Goal: Task Accomplishment & Management: Manage account settings

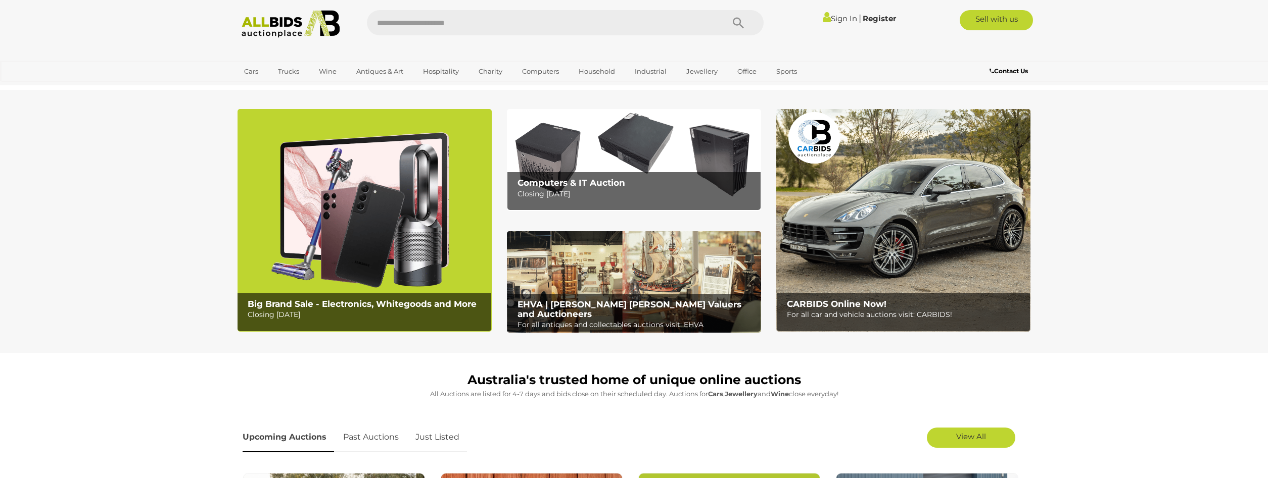
click at [831, 18] on link "Sign In" at bounding box center [840, 19] width 34 height 10
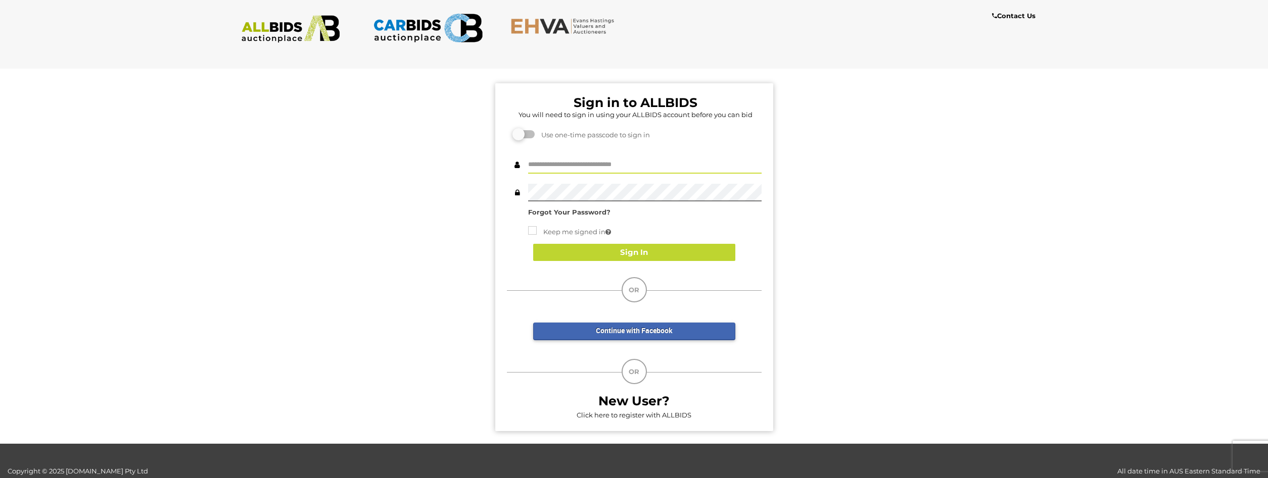
click at [549, 165] on input "text" at bounding box center [644, 165] width 233 height 18
type input "**********"
click at [614, 248] on button "Sign In" at bounding box center [634, 253] width 202 height 18
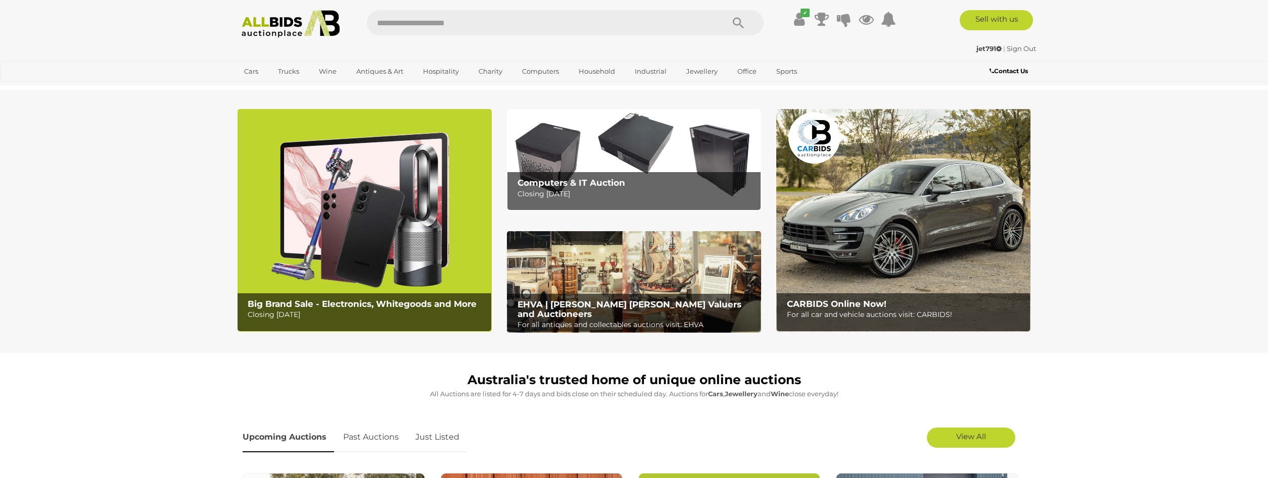
click at [531, 23] on input "text" at bounding box center [540, 22] width 347 height 25
click at [793, 18] on link "✔" at bounding box center [799, 19] width 15 height 18
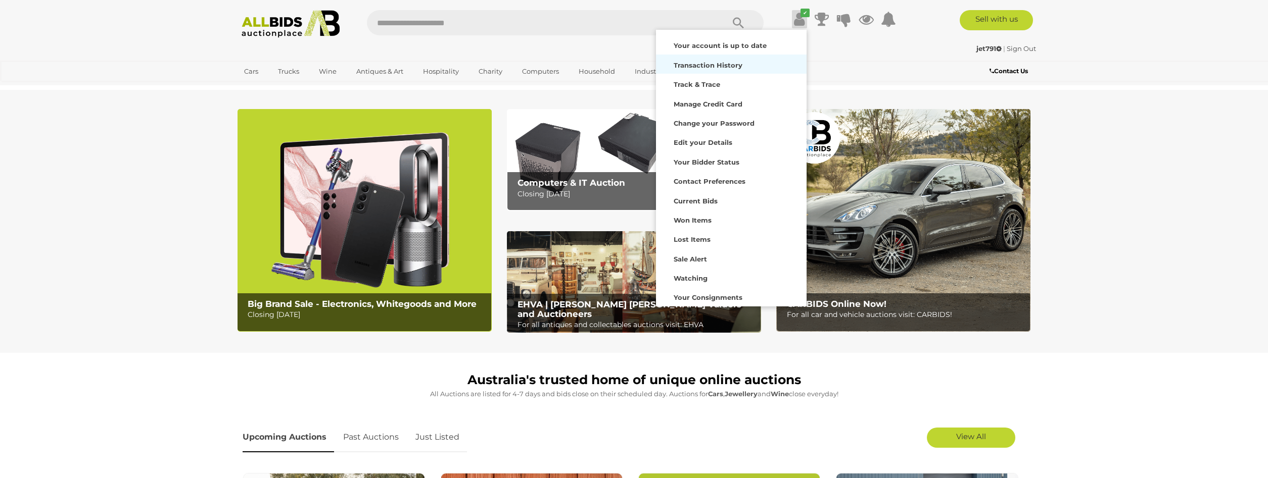
click at [739, 63] on strong "Transaction History" at bounding box center [707, 65] width 69 height 8
